Goal: Transaction & Acquisition: Purchase product/service

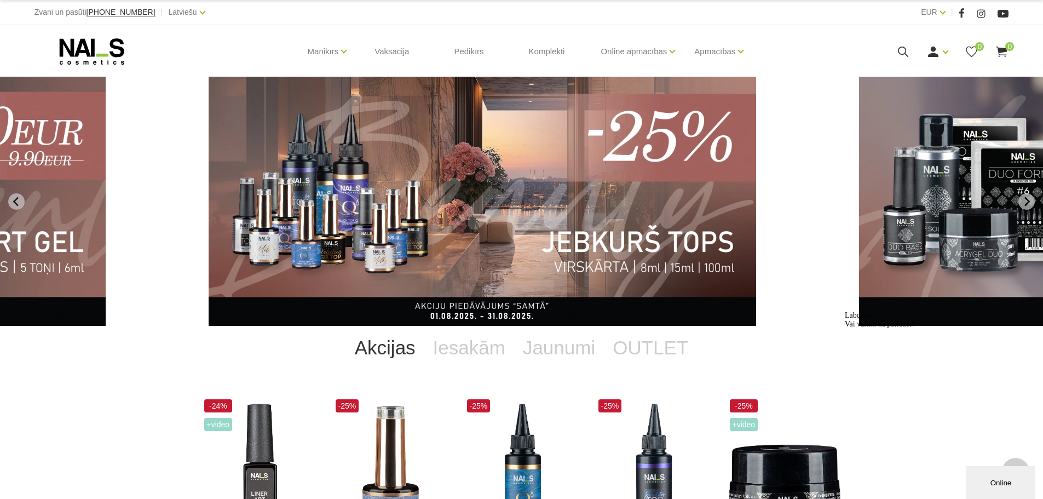
scroll to position [1, 0]
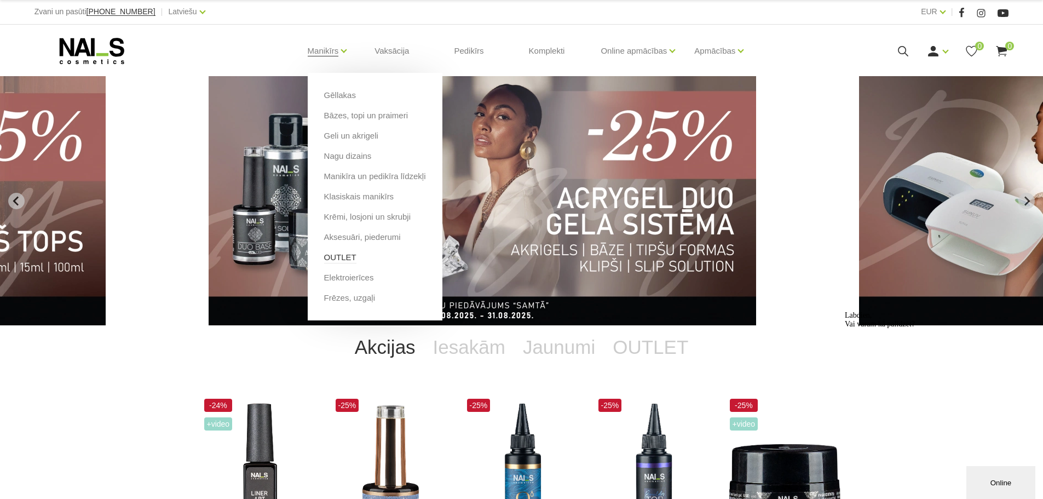
click at [343, 252] on link "OUTLET" at bounding box center [340, 257] width 32 height 12
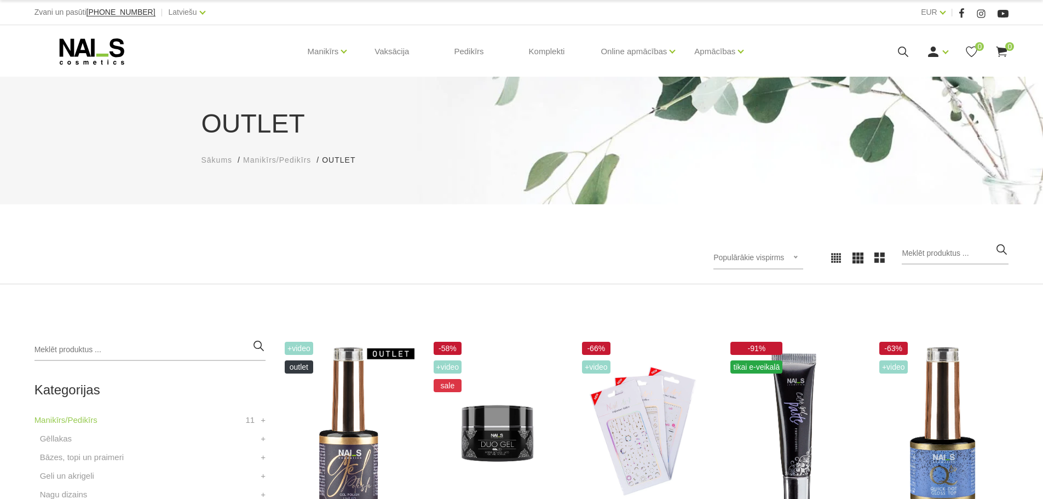
scroll to position [199, 0]
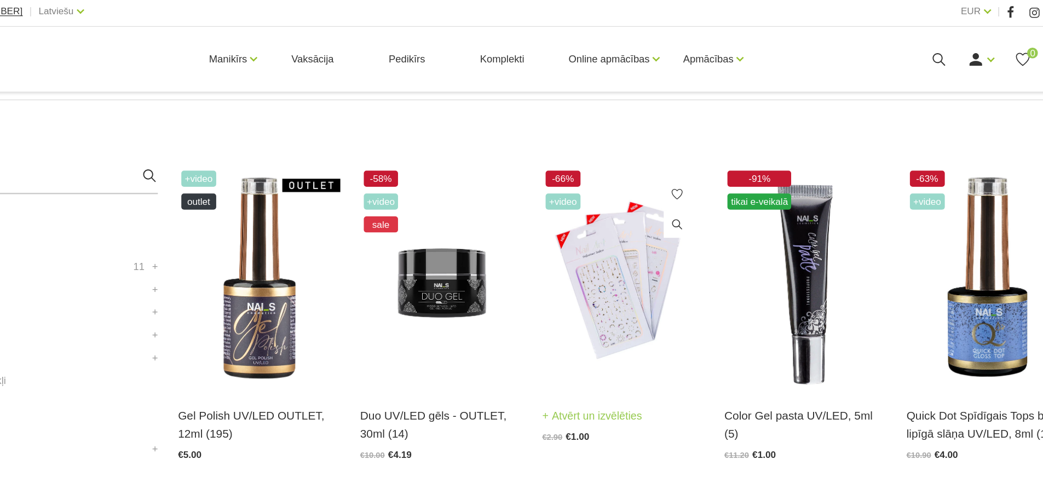
click at [675, 252] on img at bounding box center [645, 231] width 132 height 182
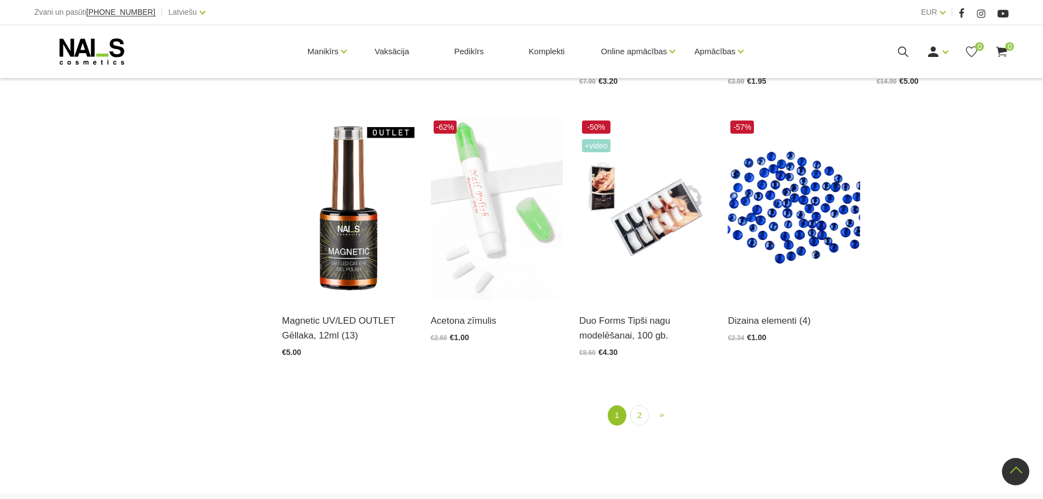
scroll to position [1306, 0]
click at [641, 412] on link "2" at bounding box center [639, 416] width 19 height 20
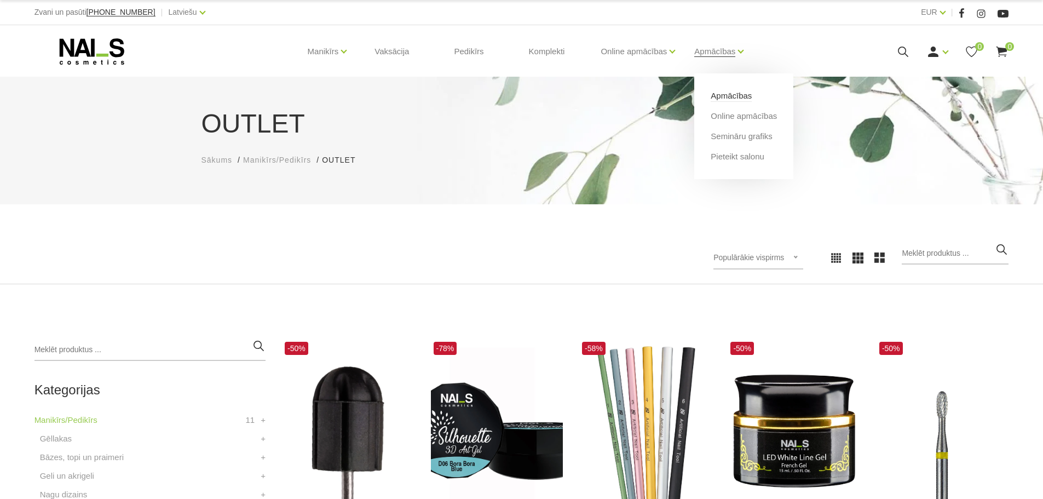
click at [723, 90] on link "Apmācības" at bounding box center [731, 96] width 41 height 12
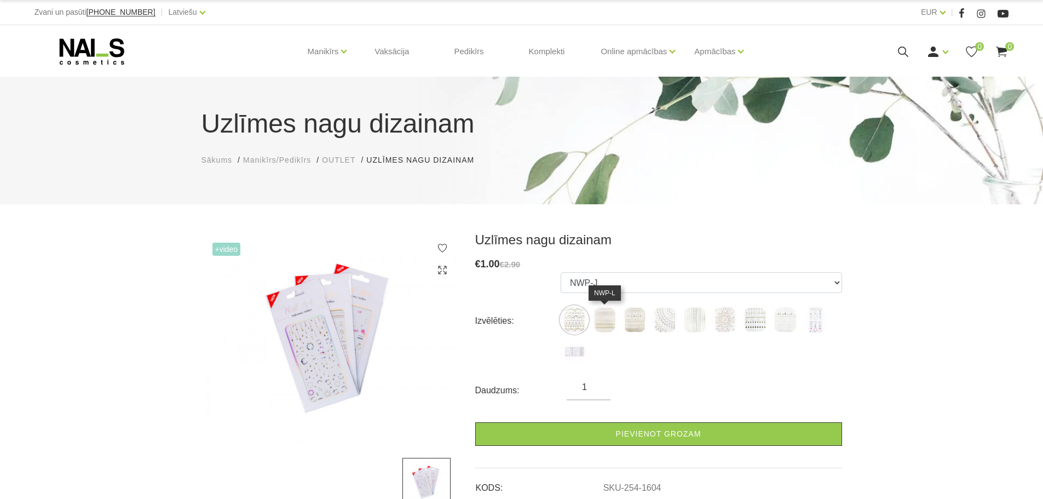
click at [606, 324] on img at bounding box center [604, 319] width 27 height 27
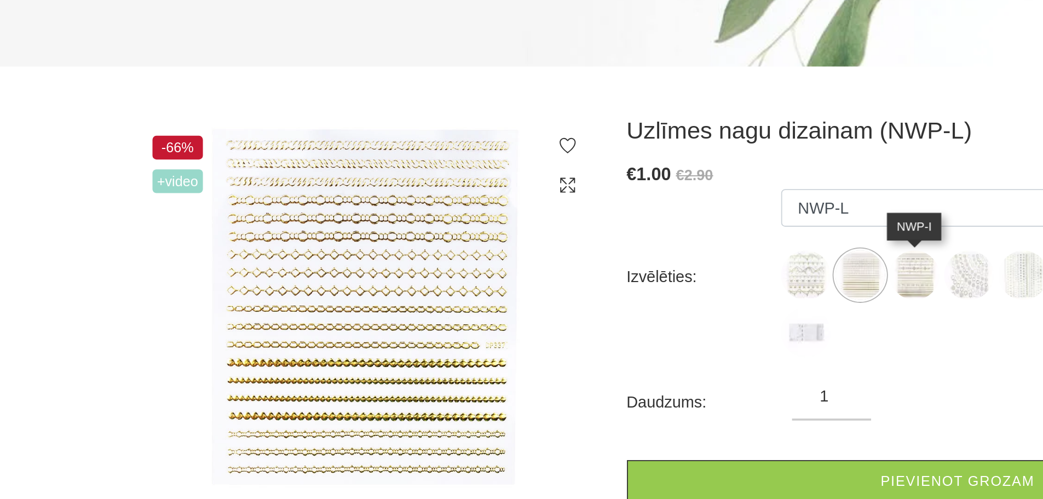
click at [624, 317] on img at bounding box center [634, 319] width 27 height 27
select select "1606"
